Goal: Information Seeking & Learning: Learn about a topic

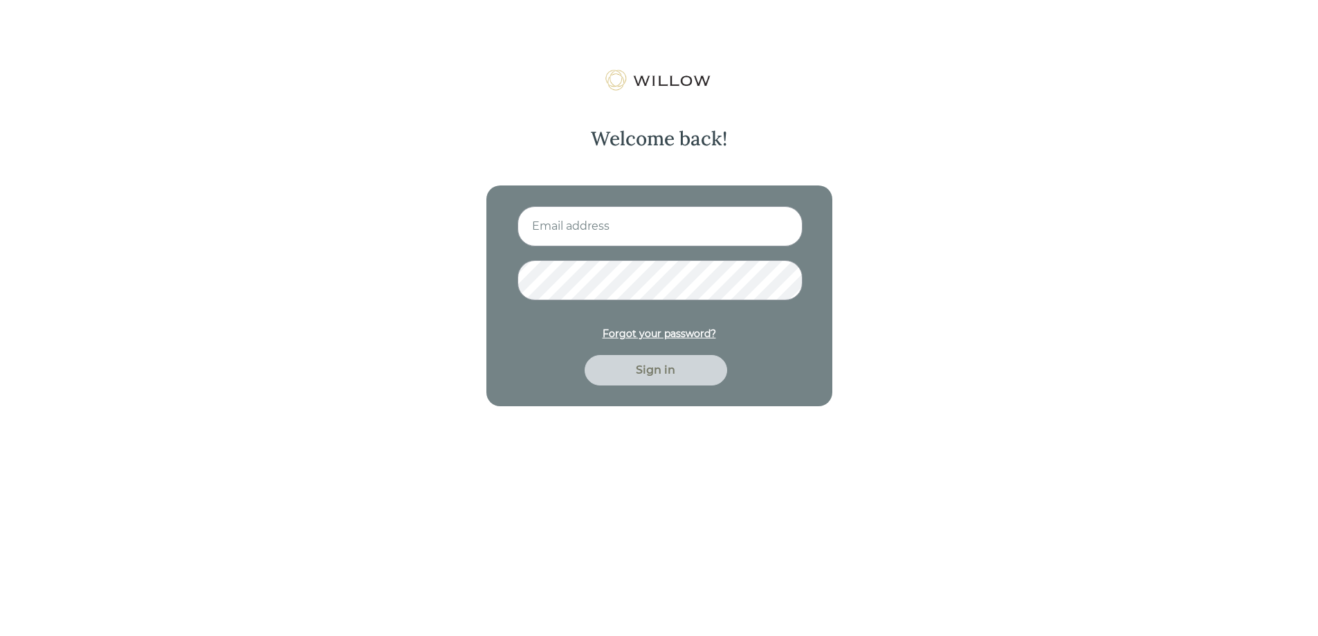
click at [666, 234] on input at bounding box center [659, 226] width 285 height 40
type input "[EMAIL_ADDRESS][DOMAIN_NAME]"
click at [651, 375] on div "Sign in" at bounding box center [656, 370] width 111 height 17
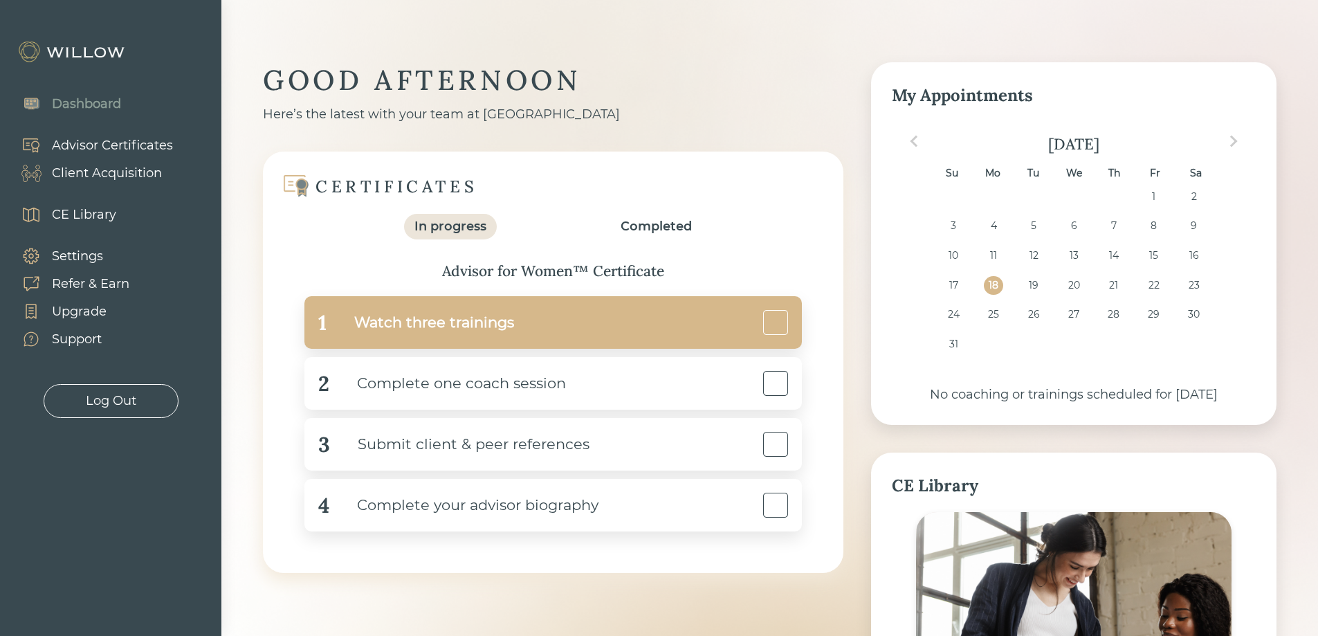
click at [428, 322] on div "Watch three trainings" at bounding box center [420, 322] width 187 height 31
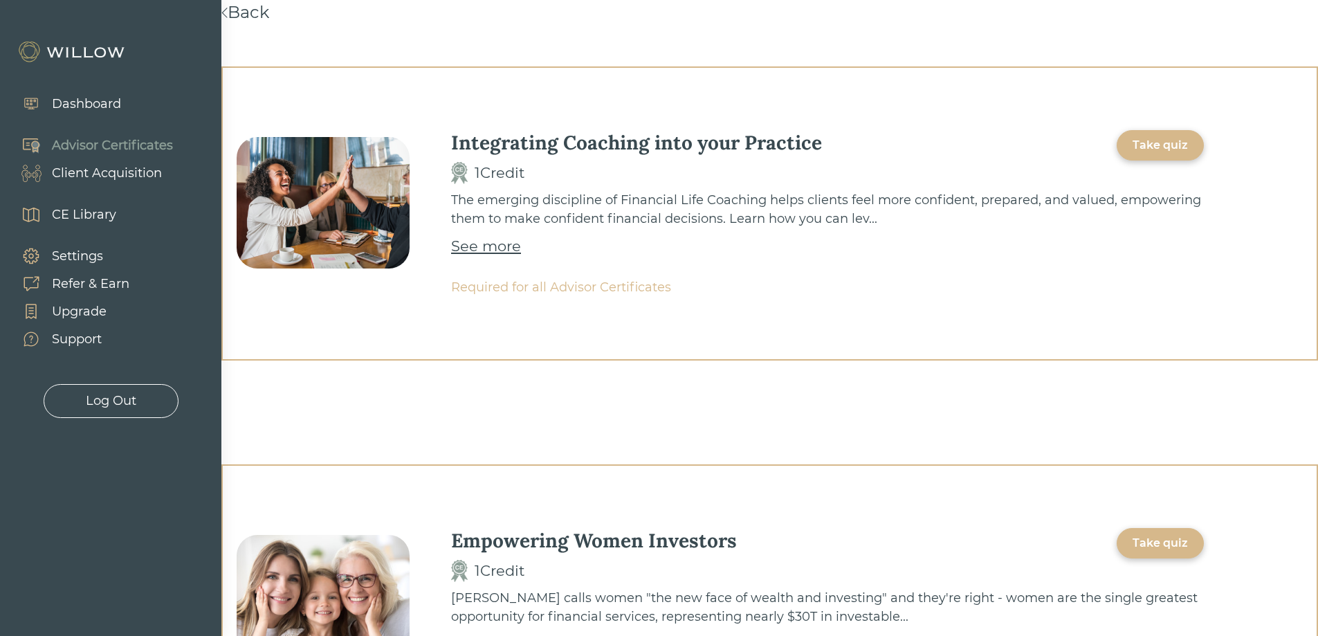
click at [497, 250] on div "See more" at bounding box center [486, 246] width 70 height 22
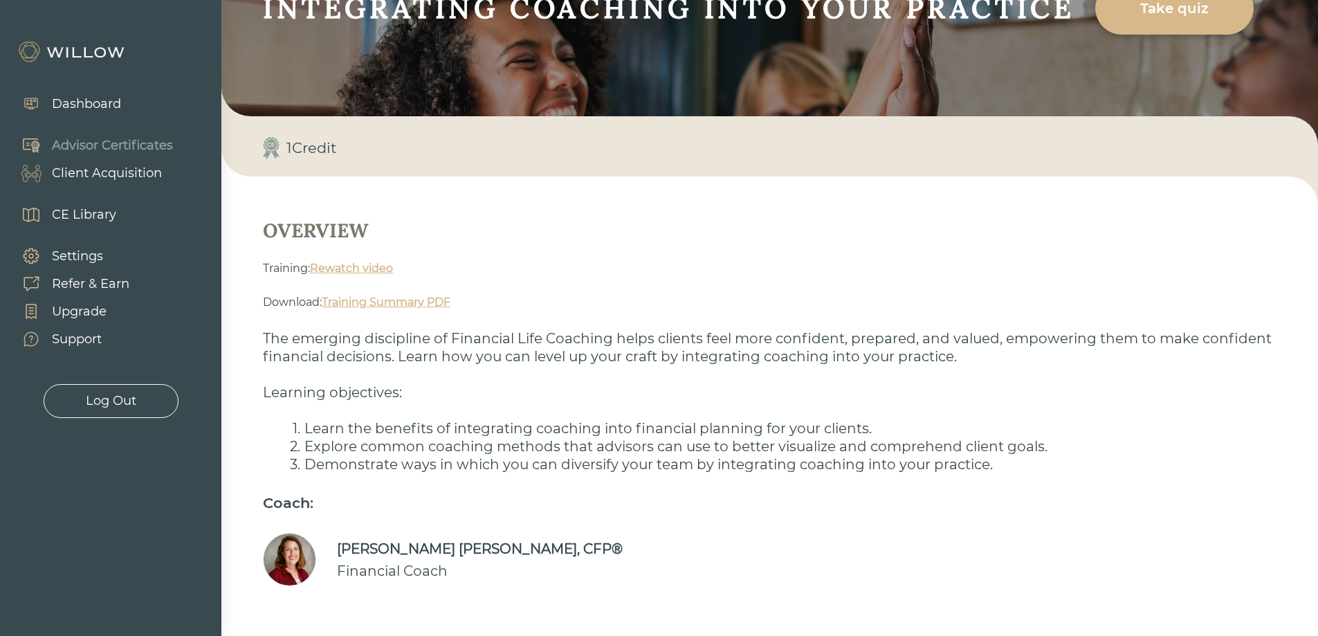
scroll to position [164, 0]
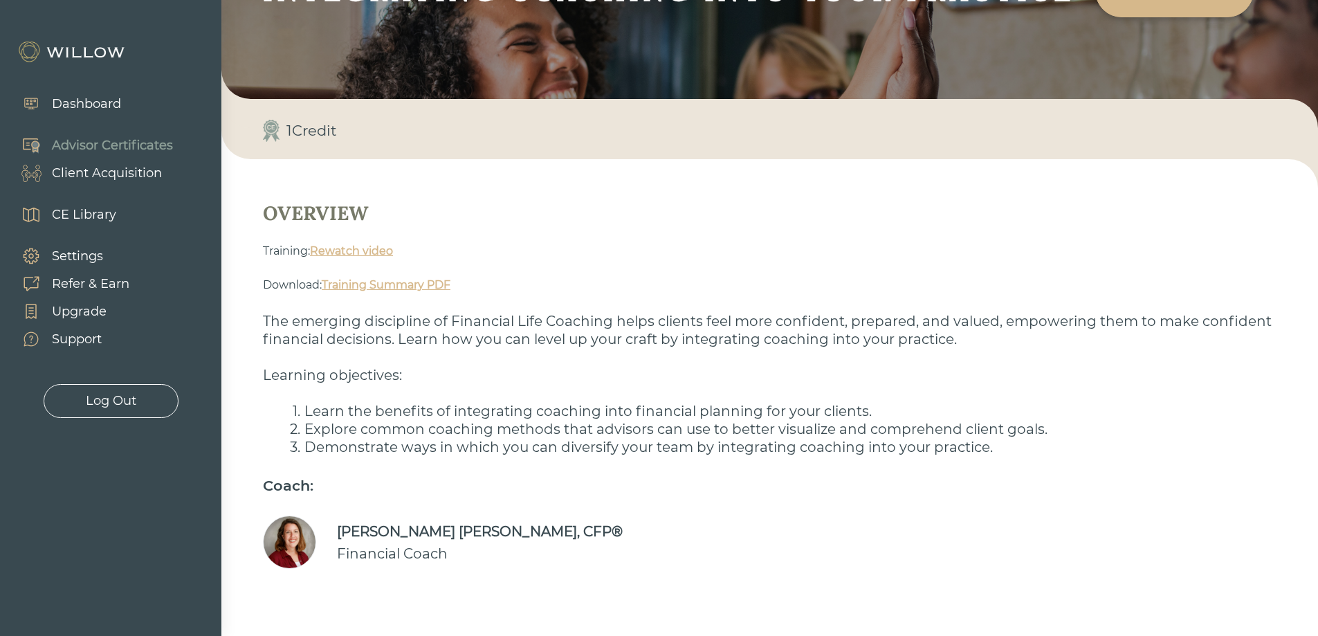
click at [437, 288] on link "Training Summary PDF" at bounding box center [386, 284] width 129 height 13
click at [365, 250] on link "Rewatch video" at bounding box center [351, 250] width 83 height 13
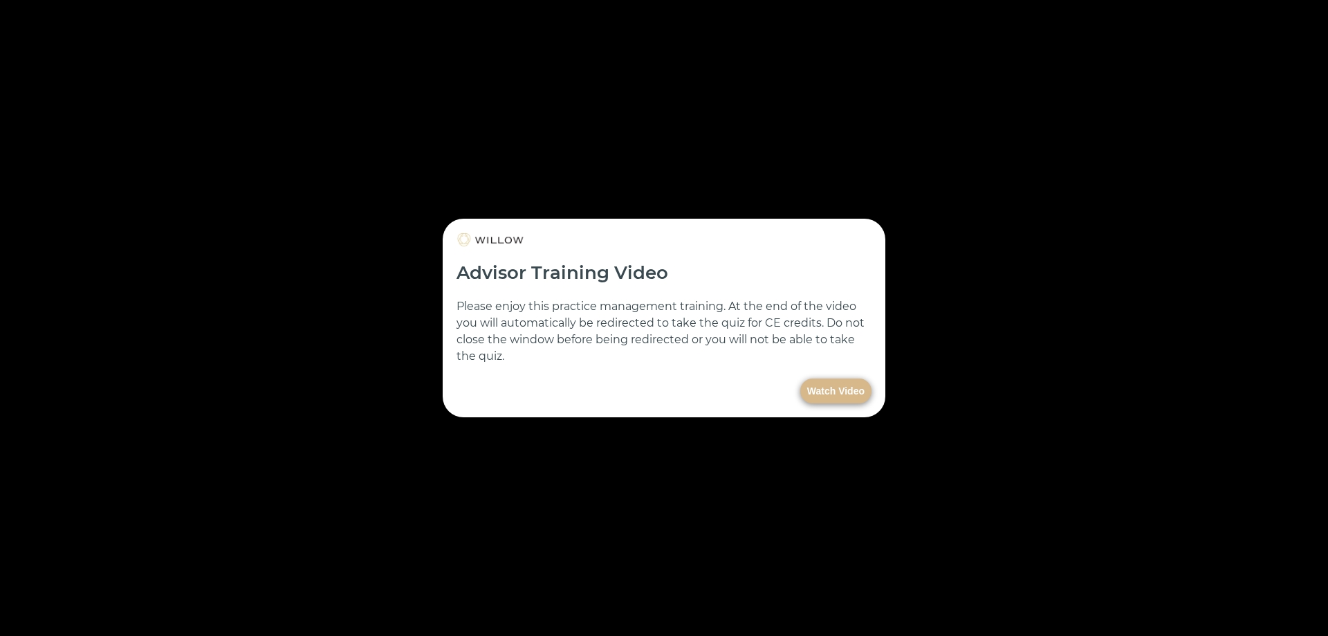
click at [839, 399] on button "Watch Video" at bounding box center [835, 390] width 71 height 25
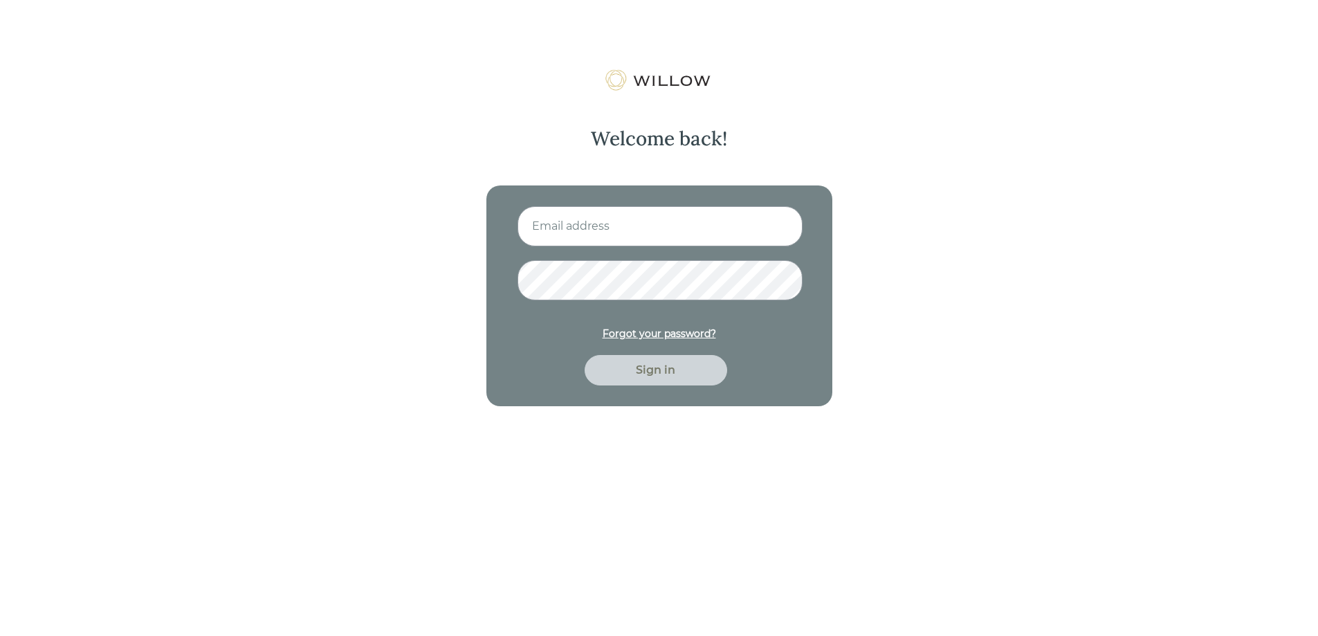
click at [710, 226] on input at bounding box center [659, 226] width 285 height 40
type input "[EMAIL_ADDRESS][DOMAIN_NAME]"
click at [654, 367] on div "Sign in" at bounding box center [656, 370] width 111 height 17
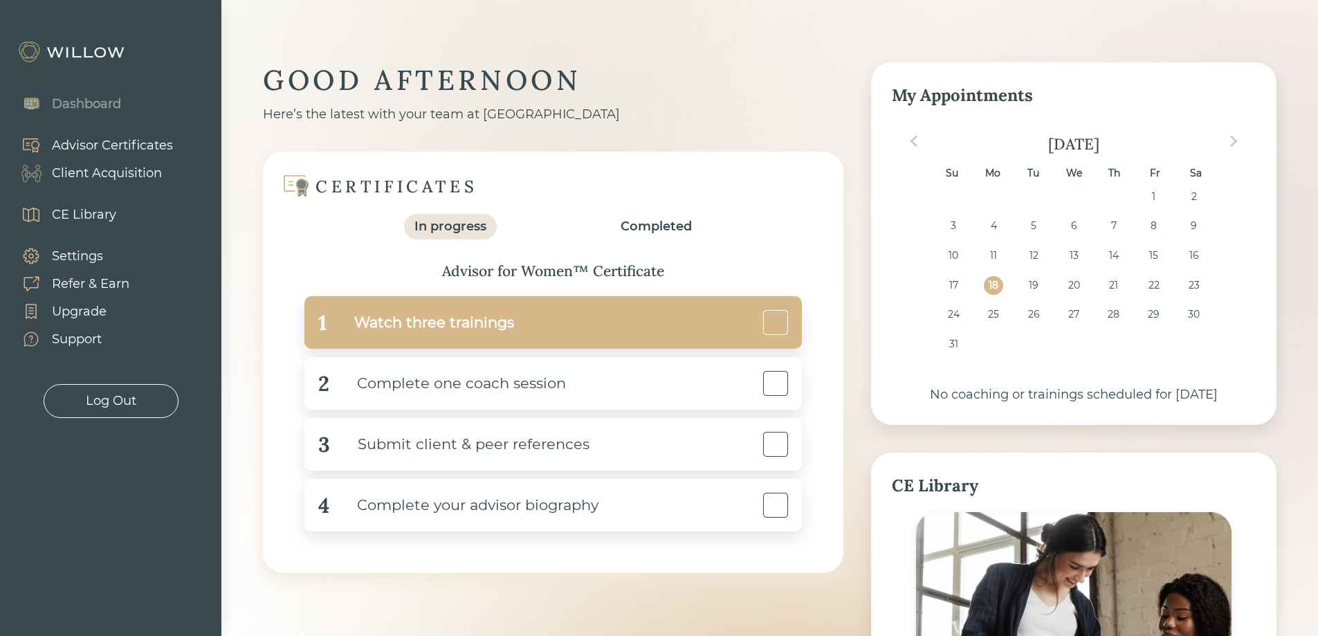
click at [648, 342] on div "1 Watch three trainings" at bounding box center [552, 322] width 497 height 53
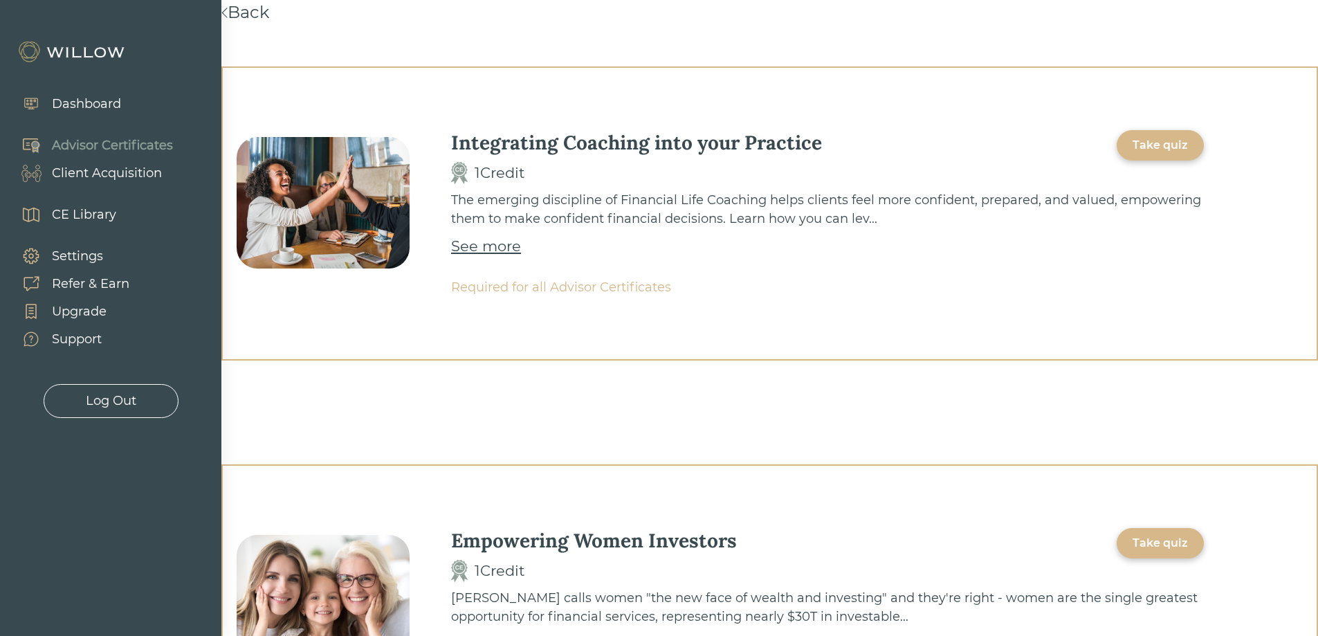
click at [1160, 148] on div "Take quiz" at bounding box center [1160, 145] width 55 height 17
